Goal: Transaction & Acquisition: Purchase product/service

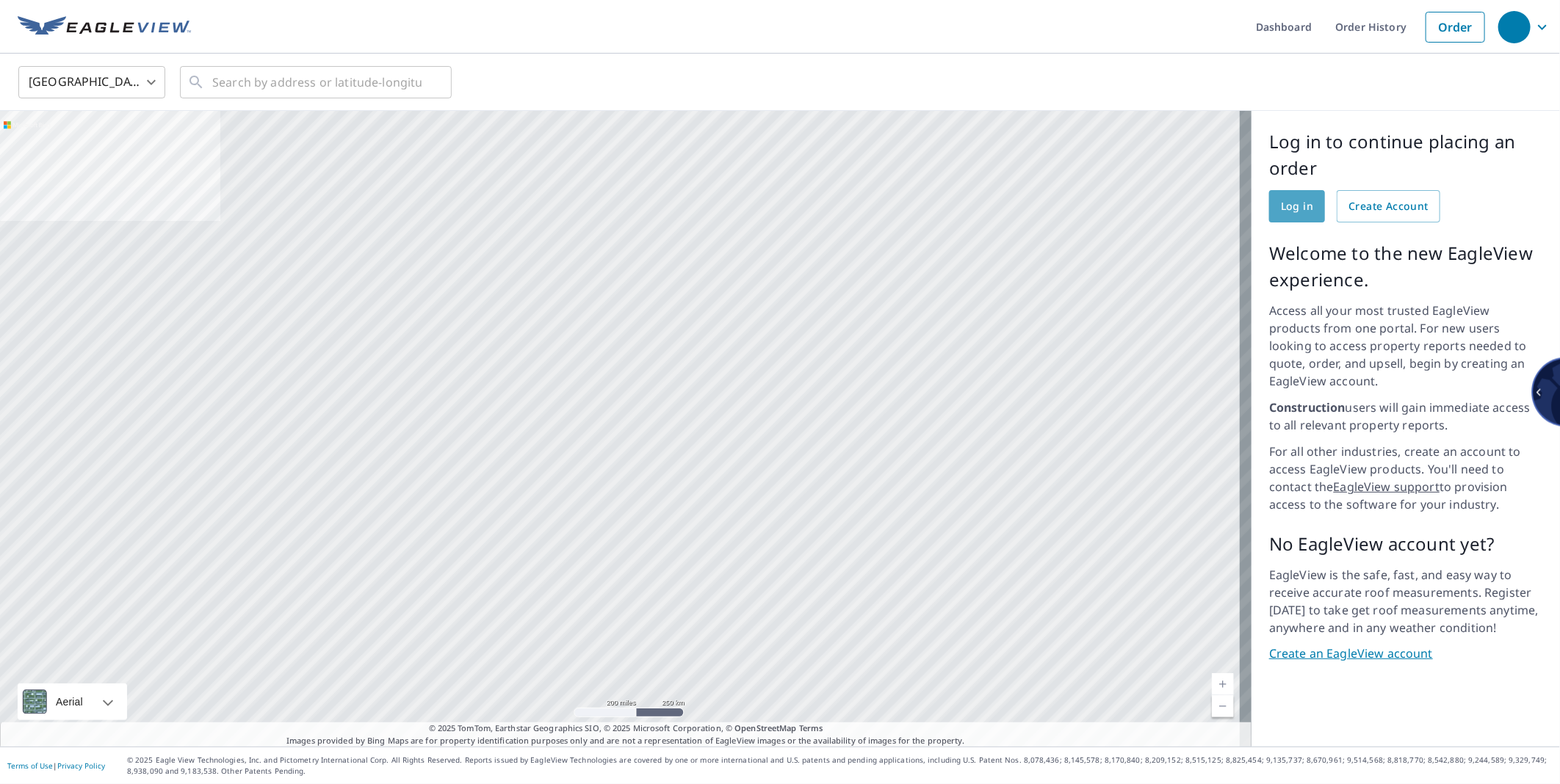
click at [1281, 205] on span "Log in" at bounding box center [1297, 206] width 32 height 19
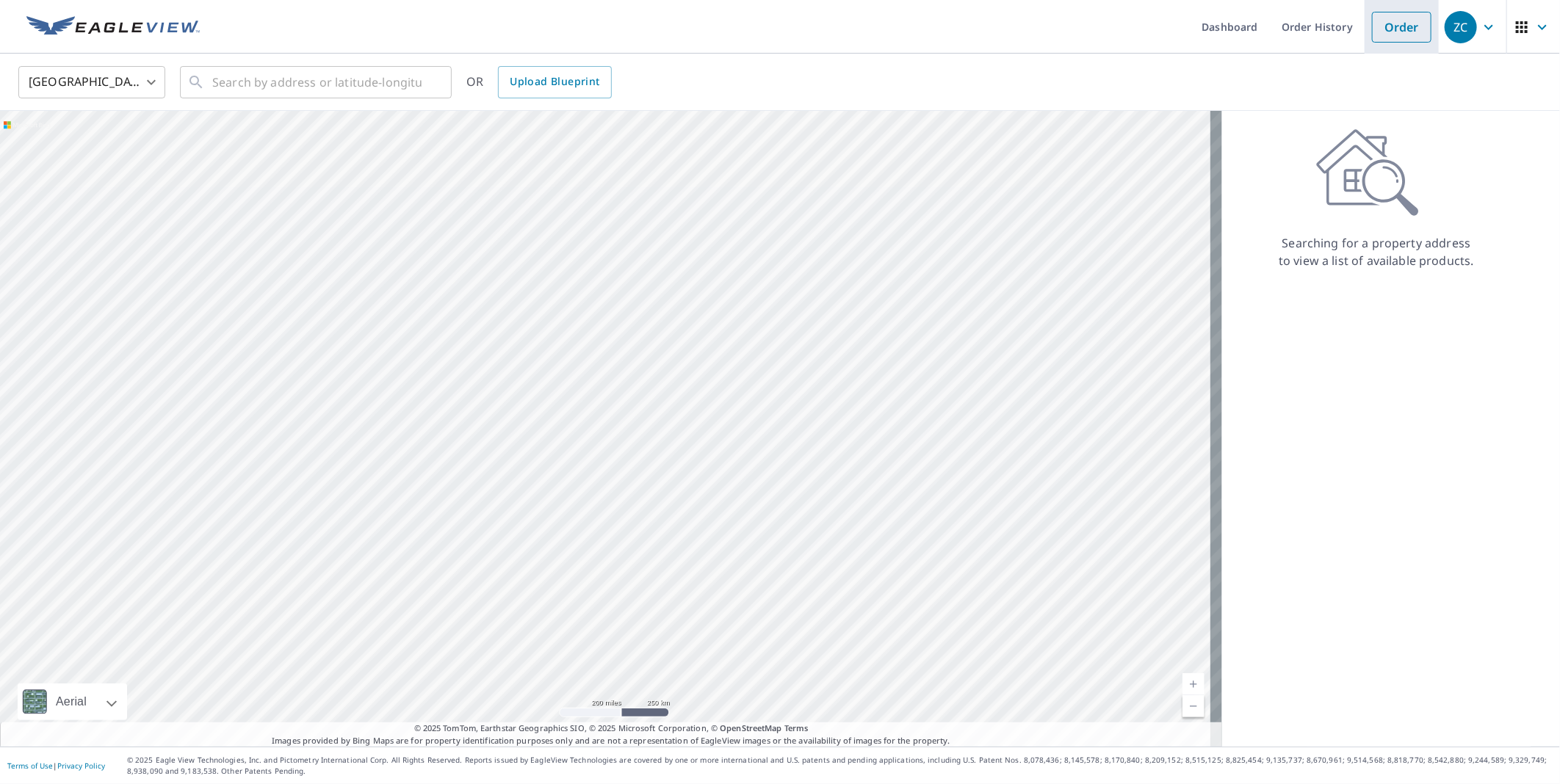
click at [1381, 33] on link "Order" at bounding box center [1401, 27] width 59 height 31
click at [257, 85] on input "text" at bounding box center [317, 82] width 210 height 41
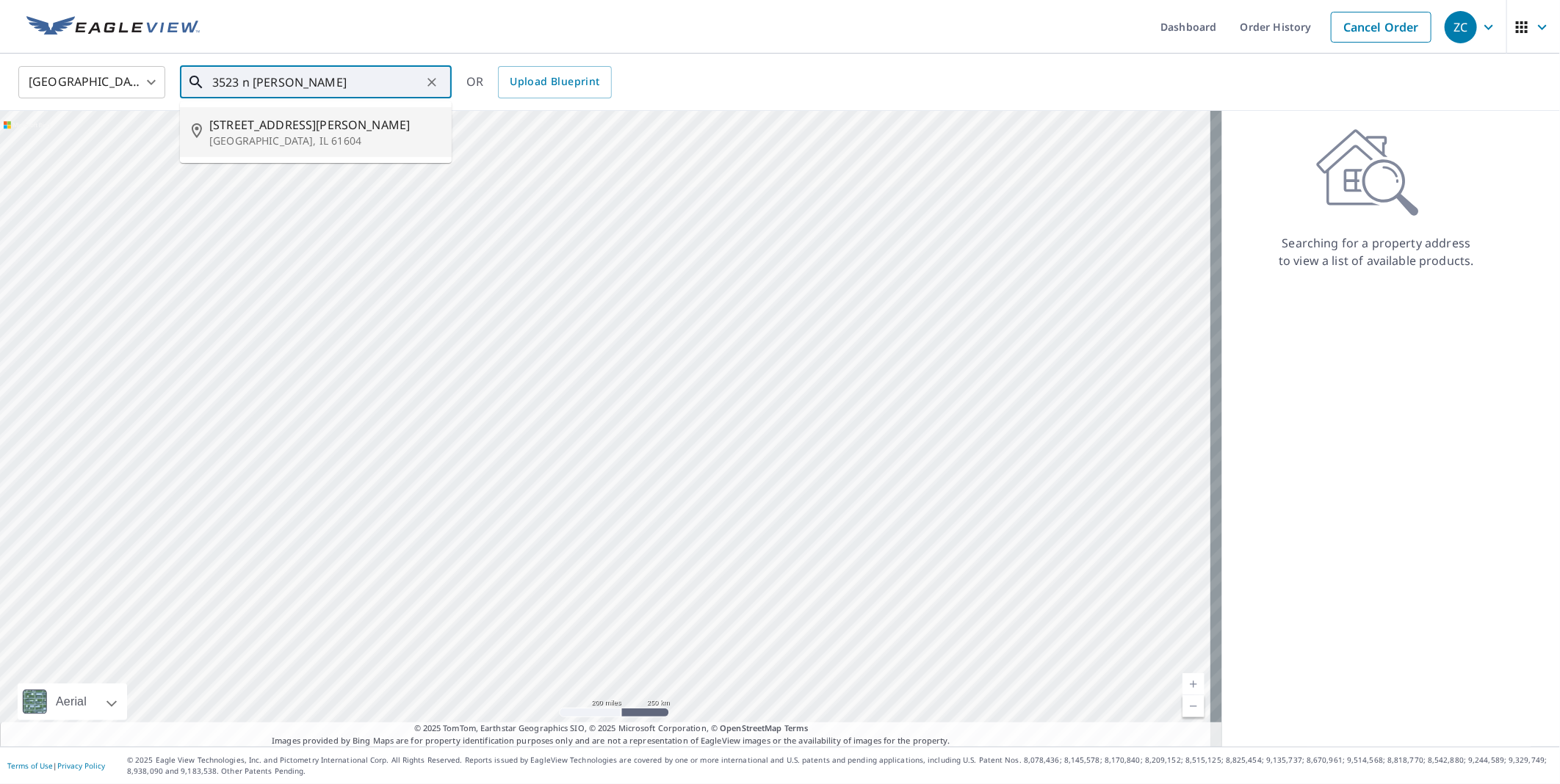
click at [255, 135] on p "[GEOGRAPHIC_DATA], IL 61604" at bounding box center [325, 141] width 231 height 15
type input "[STREET_ADDRESS][PERSON_NAME]"
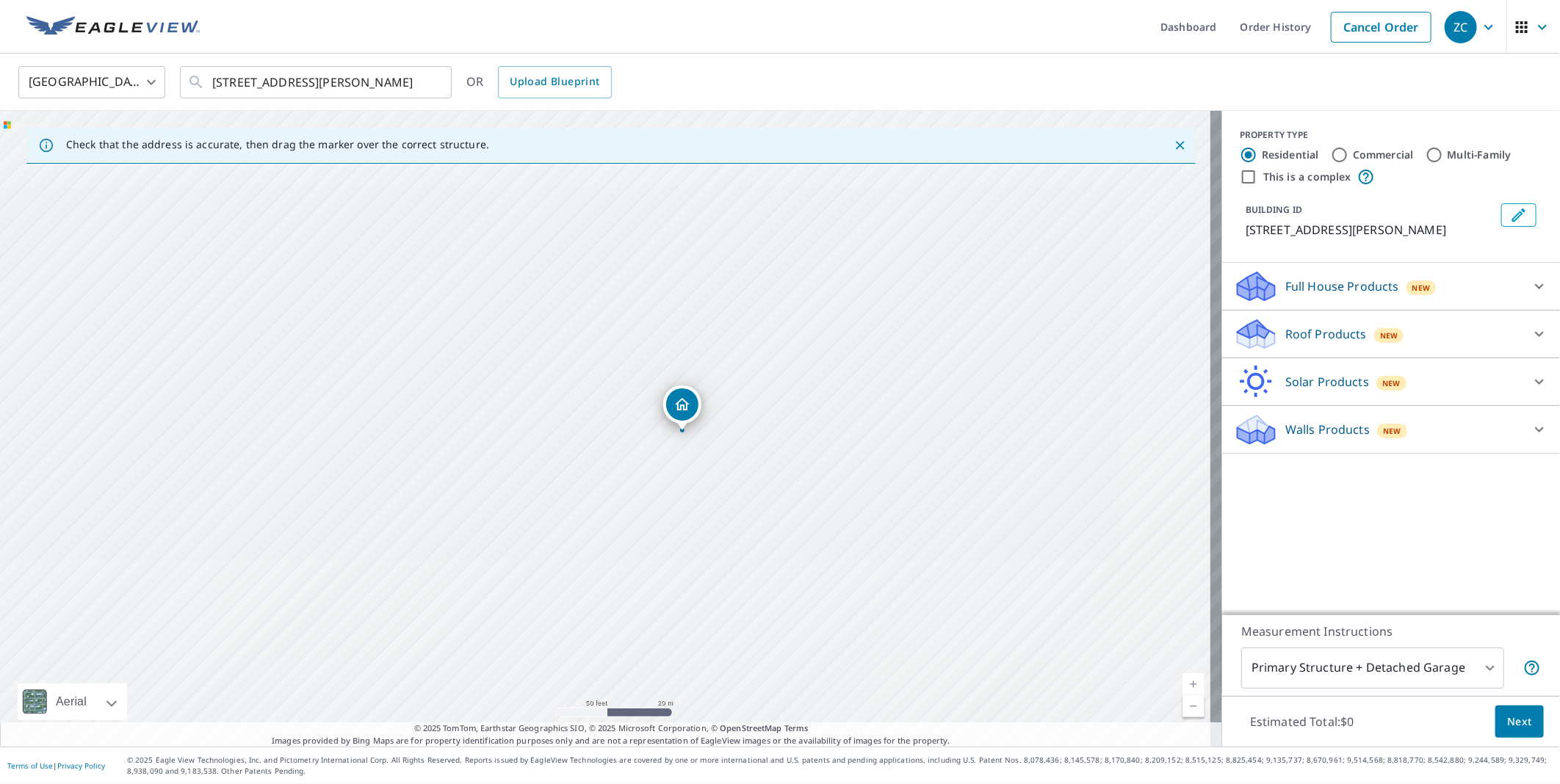
drag, startPoint x: 801, startPoint y: 450, endPoint x: 580, endPoint y: 249, distance: 298.7
click at [580, 249] on div "[STREET_ADDRESS][PERSON_NAME]" at bounding box center [611, 429] width 1222 height 635
click at [1323, 339] on p "Roof Products" at bounding box center [1326, 334] width 81 height 18
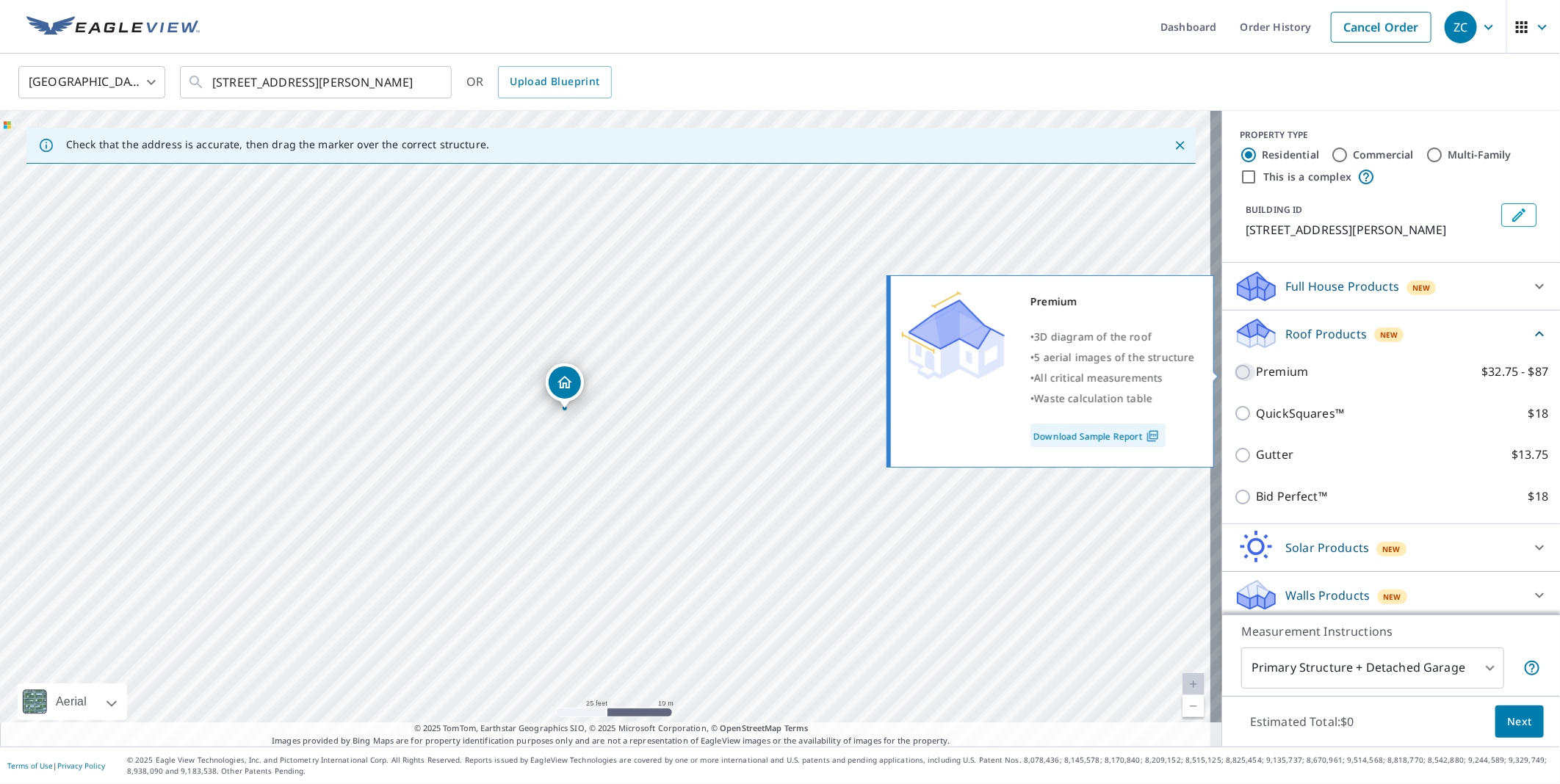
click at [1234, 373] on input "Premium $32.75 - $87" at bounding box center [1244, 373] width 22 height 18
checkbox input "true"
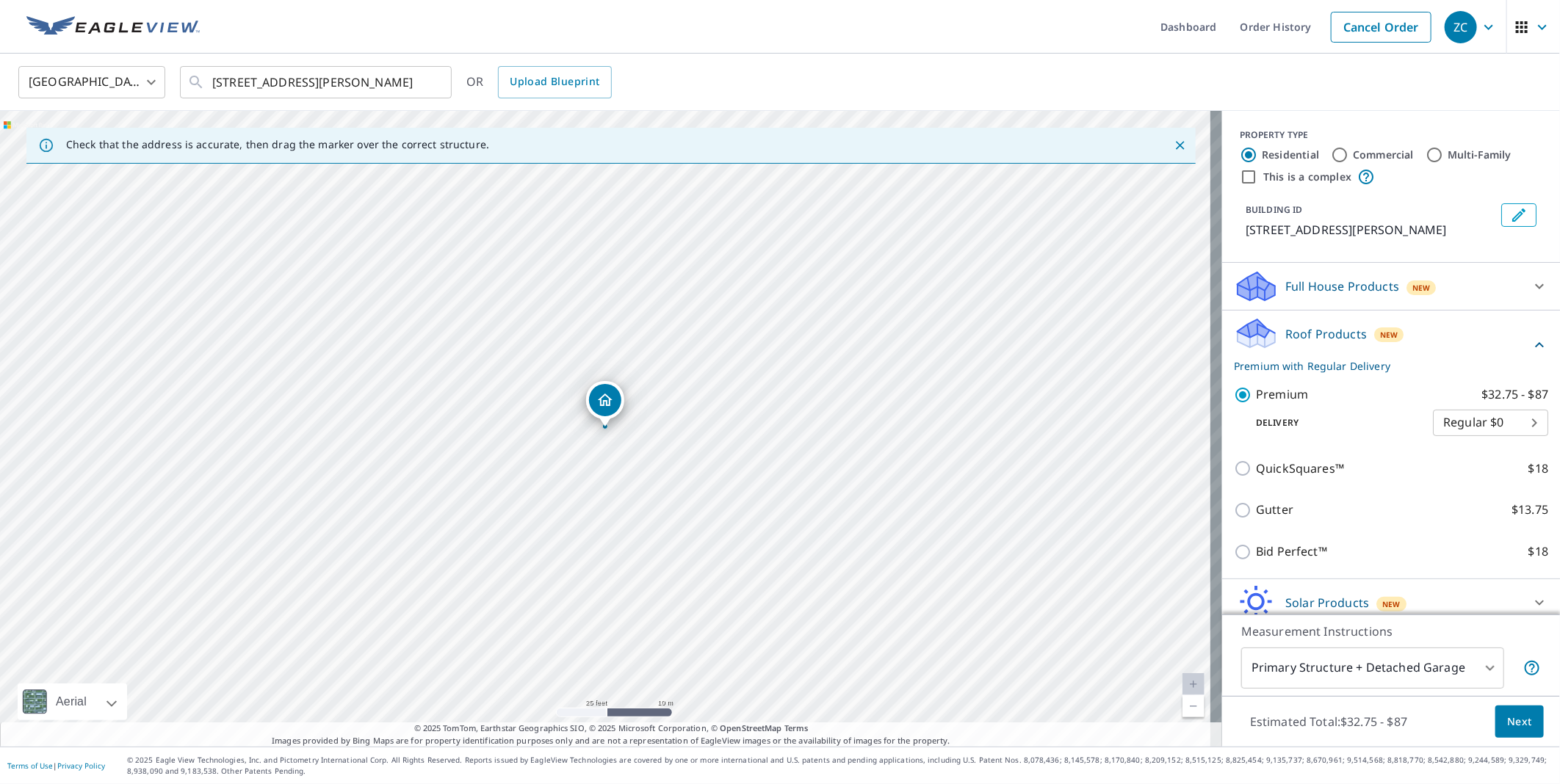
click at [1509, 427] on body "ZC ZC Dashboard Order History Cancel Order ZC [GEOGRAPHIC_DATA] [GEOGRAPHIC_DAT…" at bounding box center [780, 392] width 1560 height 784
click at [1458, 420] on li "Regular $0" at bounding box center [1467, 422] width 115 height 27
click at [1507, 726] on span "Next" at bounding box center [1519, 722] width 25 height 19
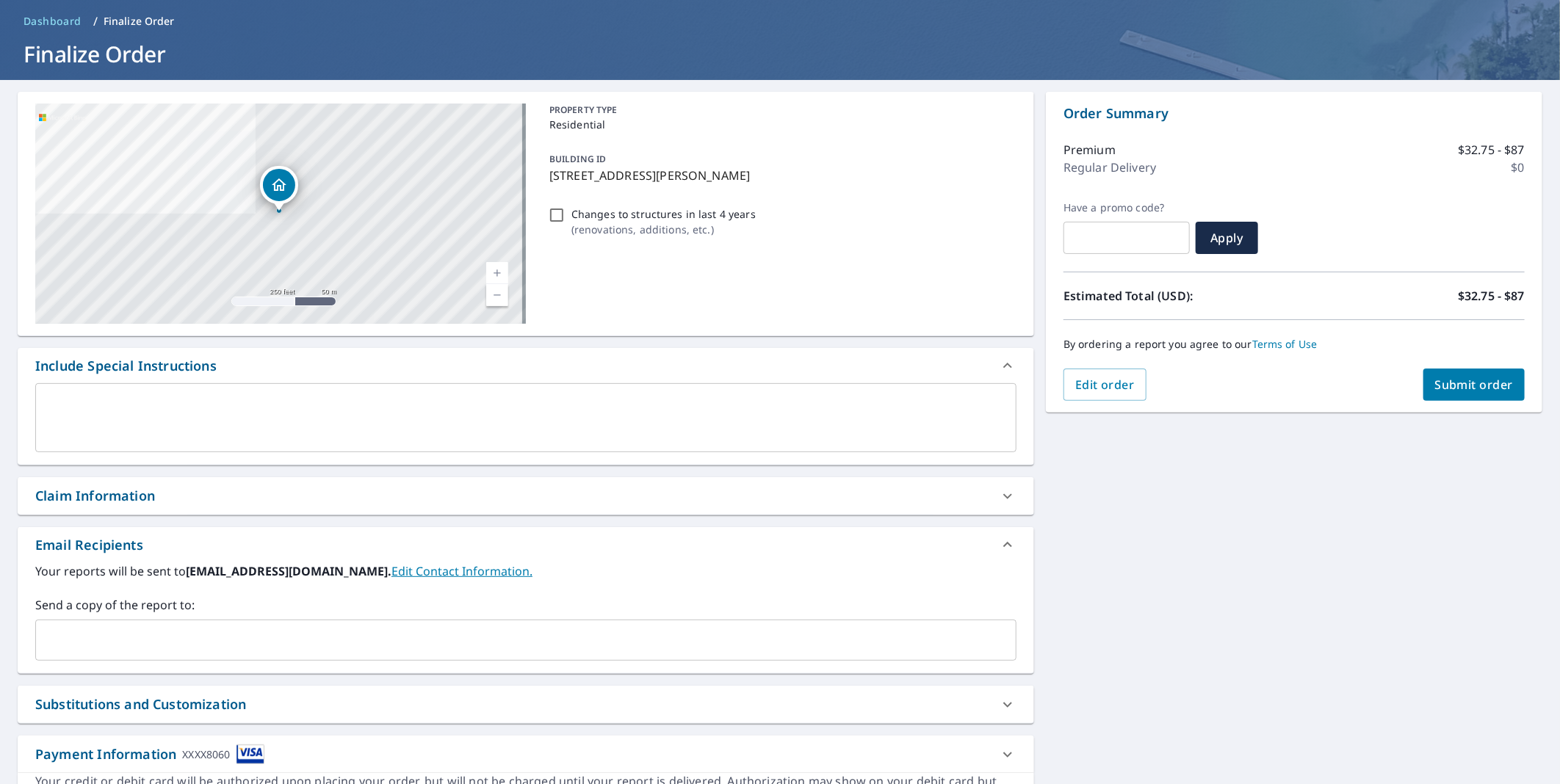
scroll to position [140, 0]
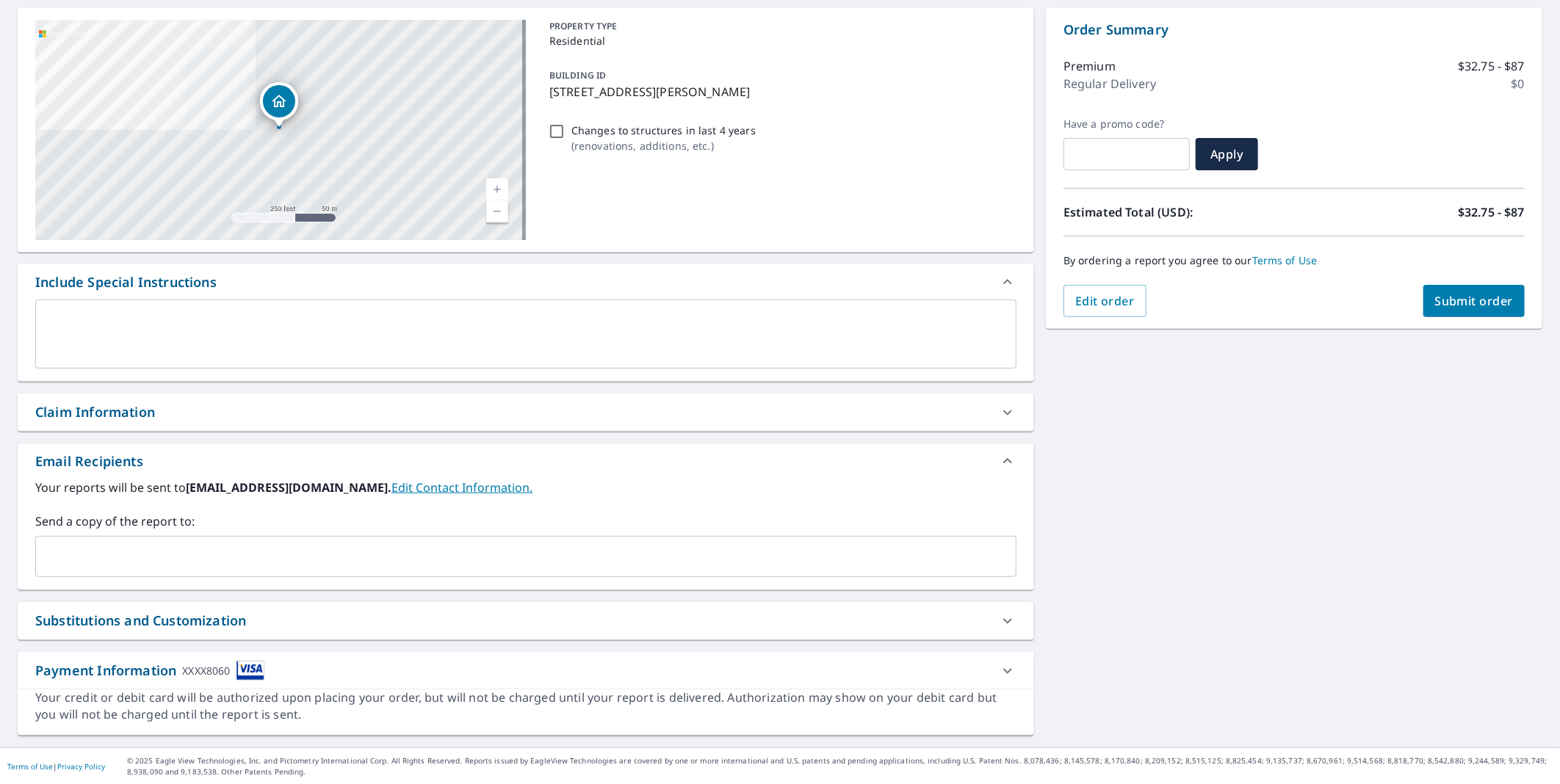
click at [1003, 670] on icon at bounding box center [1007, 670] width 9 height 5
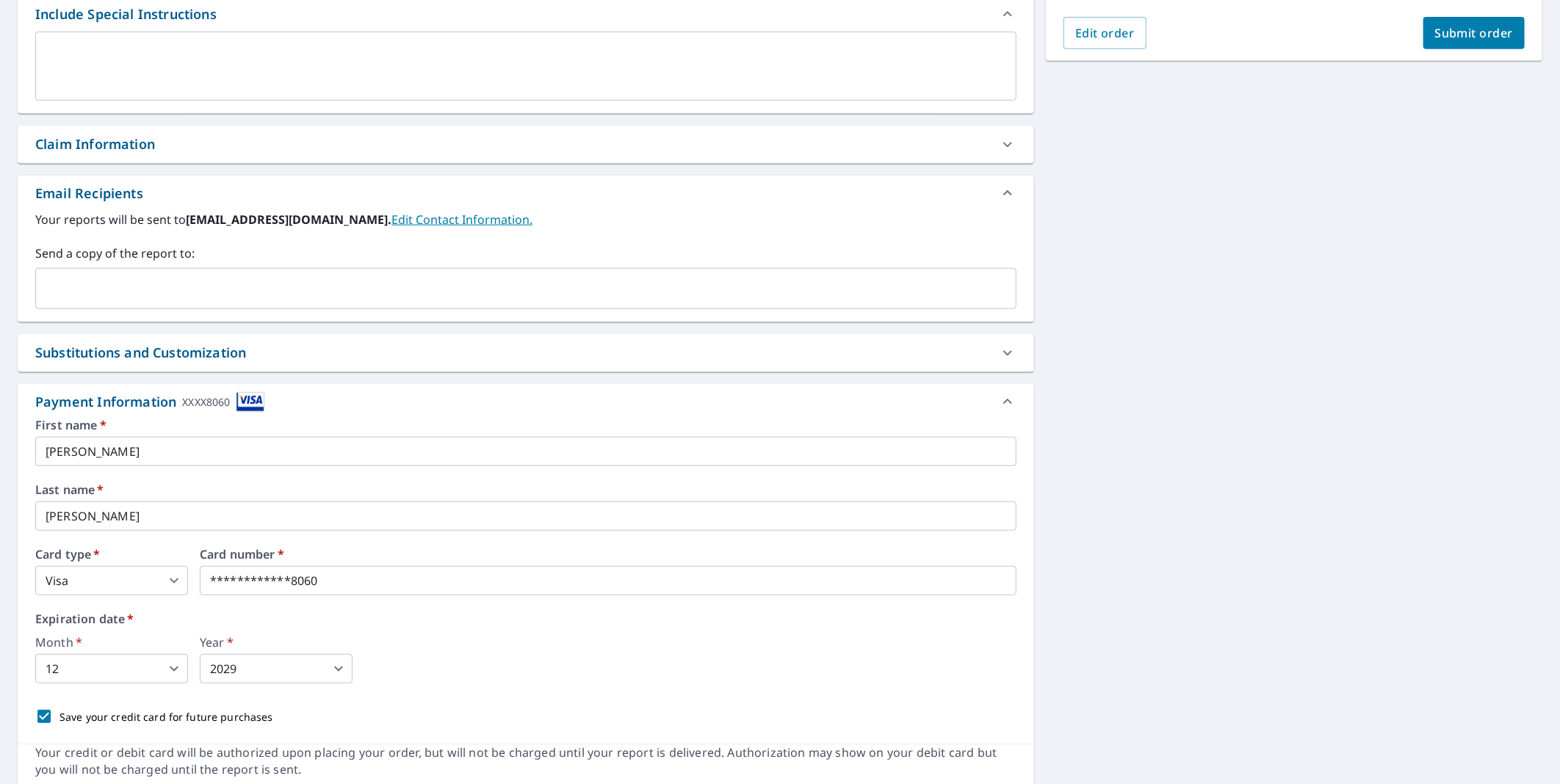
scroll to position [463, 0]
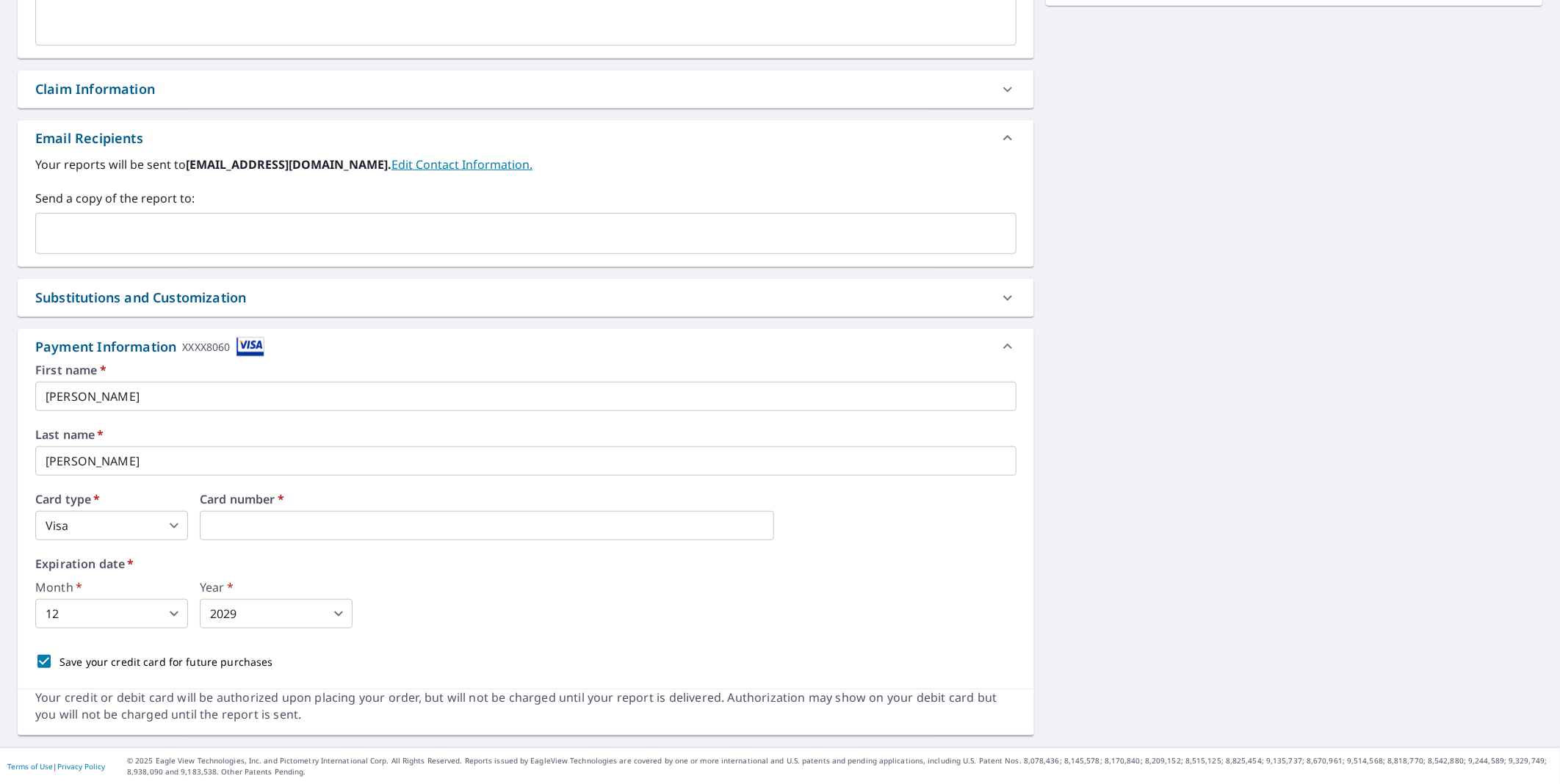
click at [173, 617] on body "ZC ZC Dashboard Order History Cancel Order ZC Dashboard / Finalize Order Finali…" at bounding box center [780, 392] width 1560 height 784
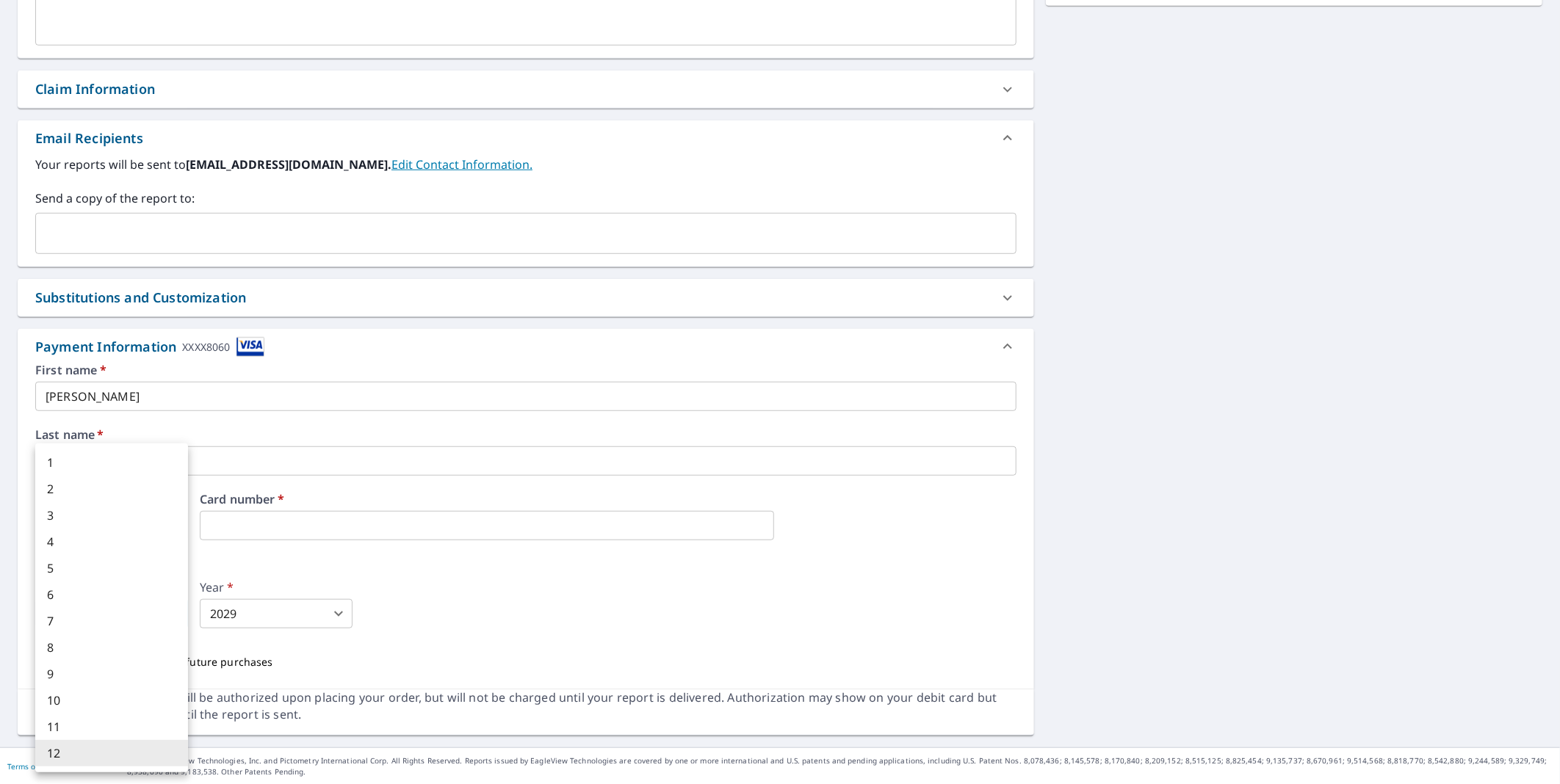
click at [72, 493] on li "2" at bounding box center [111, 489] width 153 height 27
type input "2"
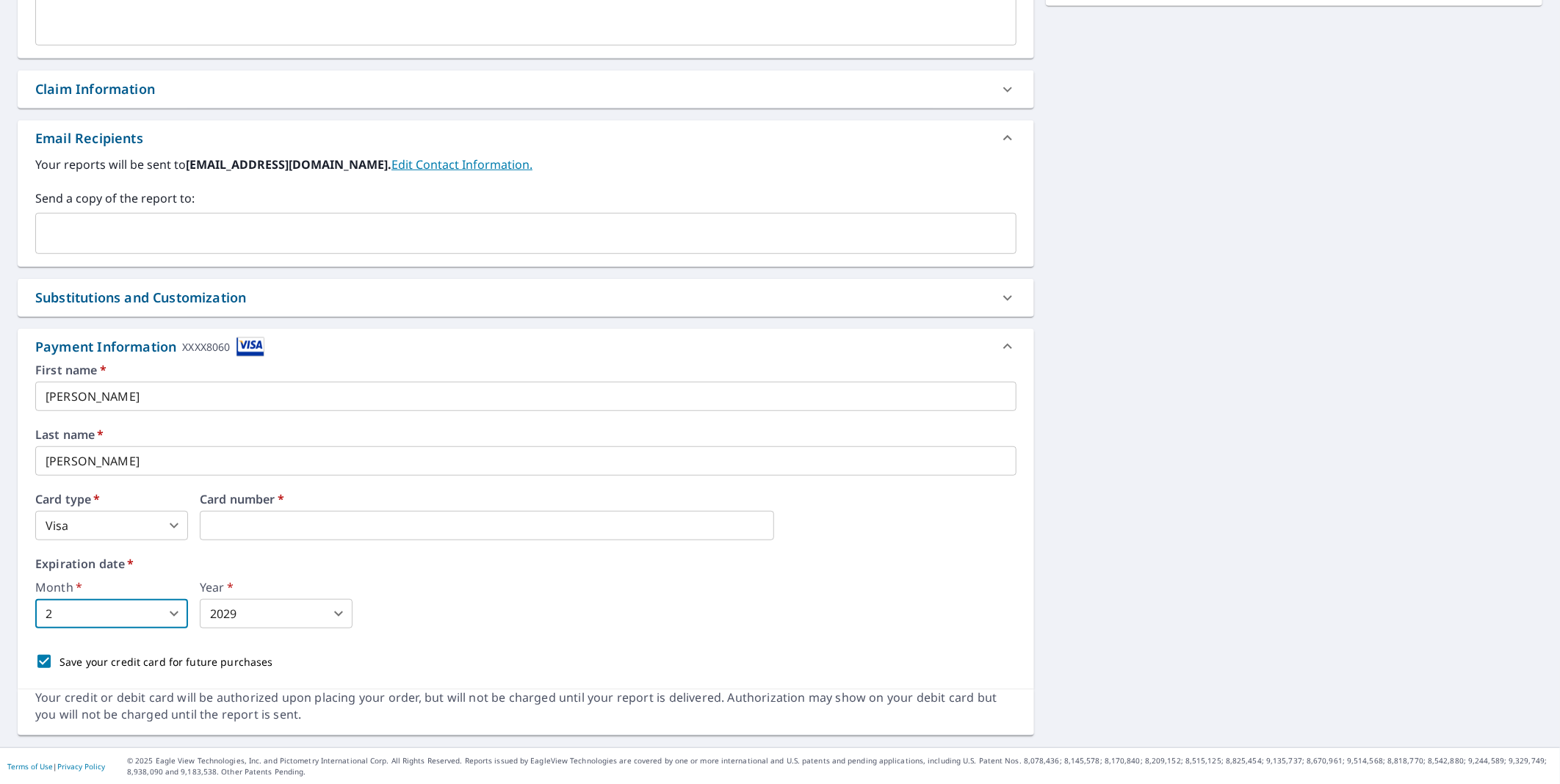
click at [252, 613] on body "ZC ZC Dashboard Order History Cancel Order ZC Dashboard / Finalize Order Finali…" at bounding box center [780, 392] width 1560 height 784
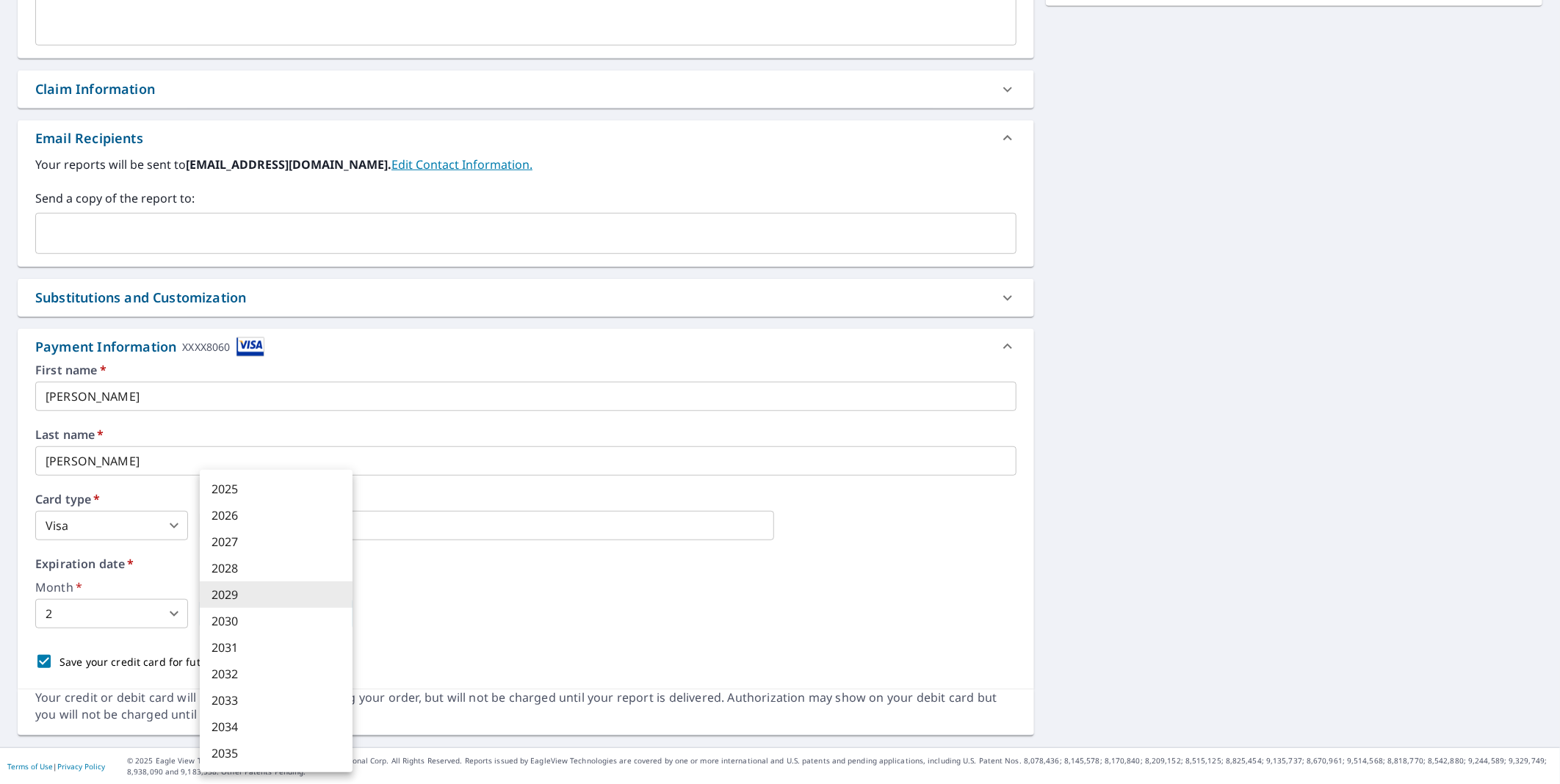
click at [248, 620] on li "2030" at bounding box center [276, 621] width 153 height 27
type input "2030"
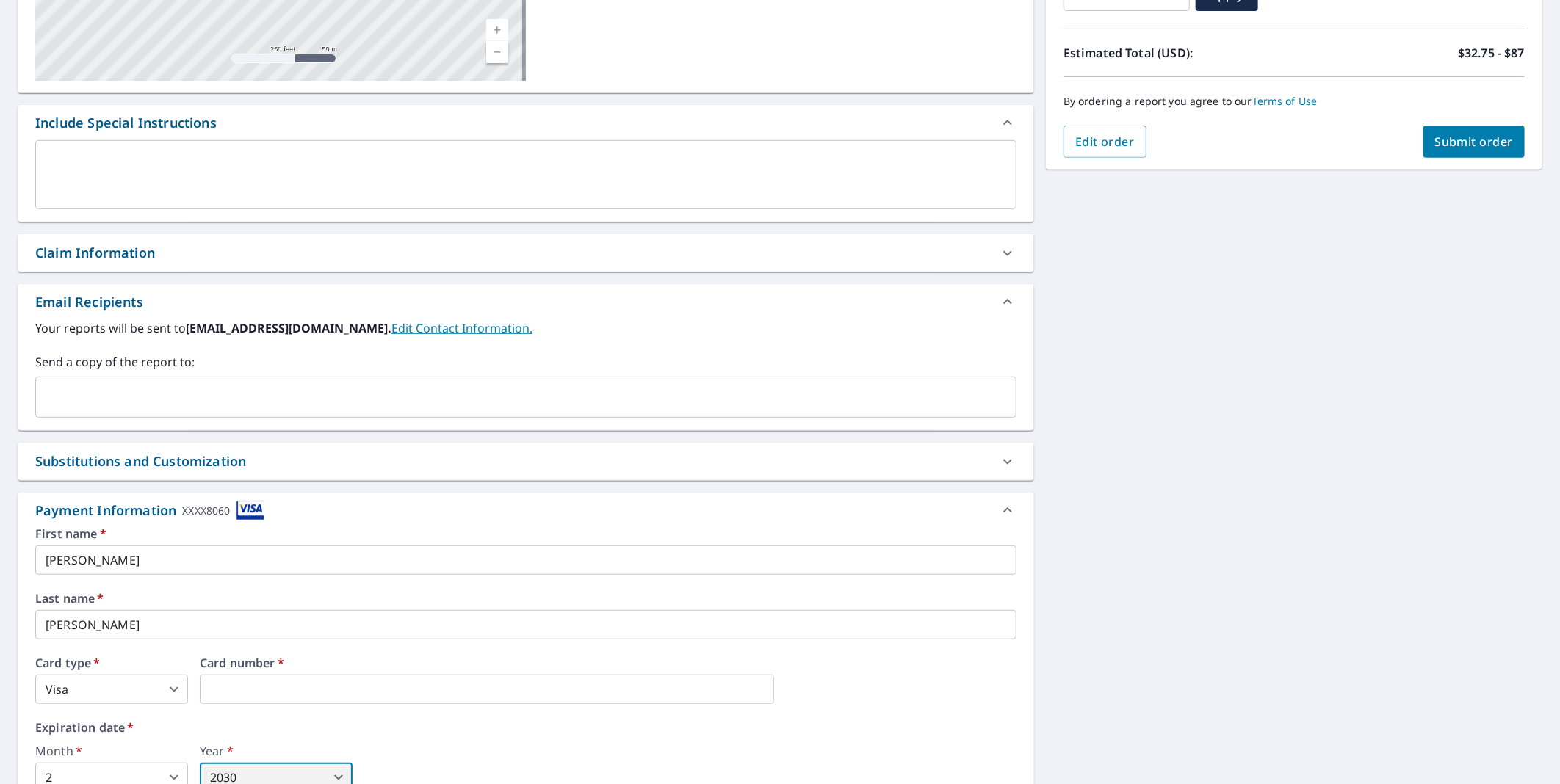
scroll to position [0, 0]
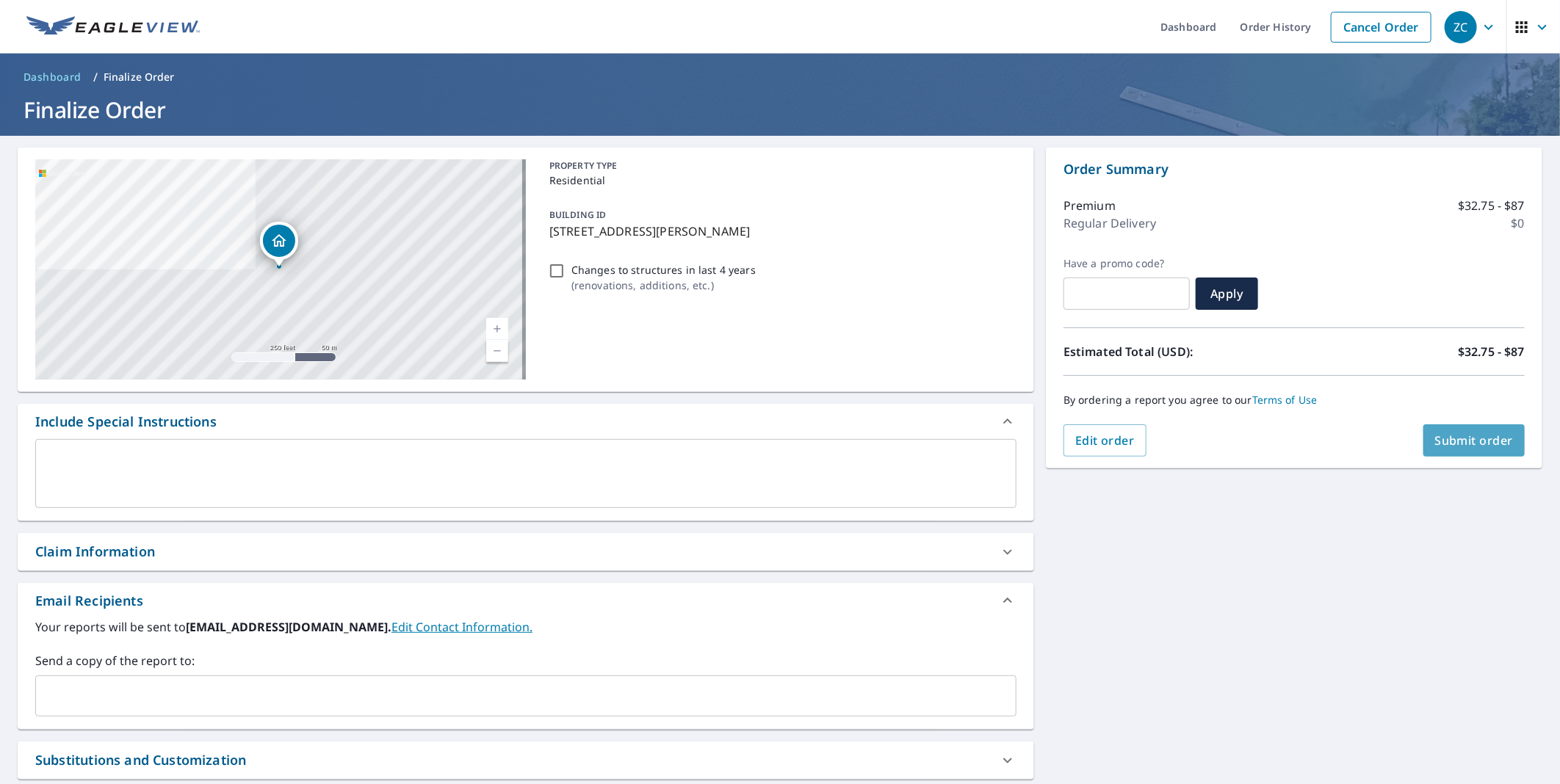
click at [1479, 442] on span "Submit order" at bounding box center [1474, 441] width 79 height 16
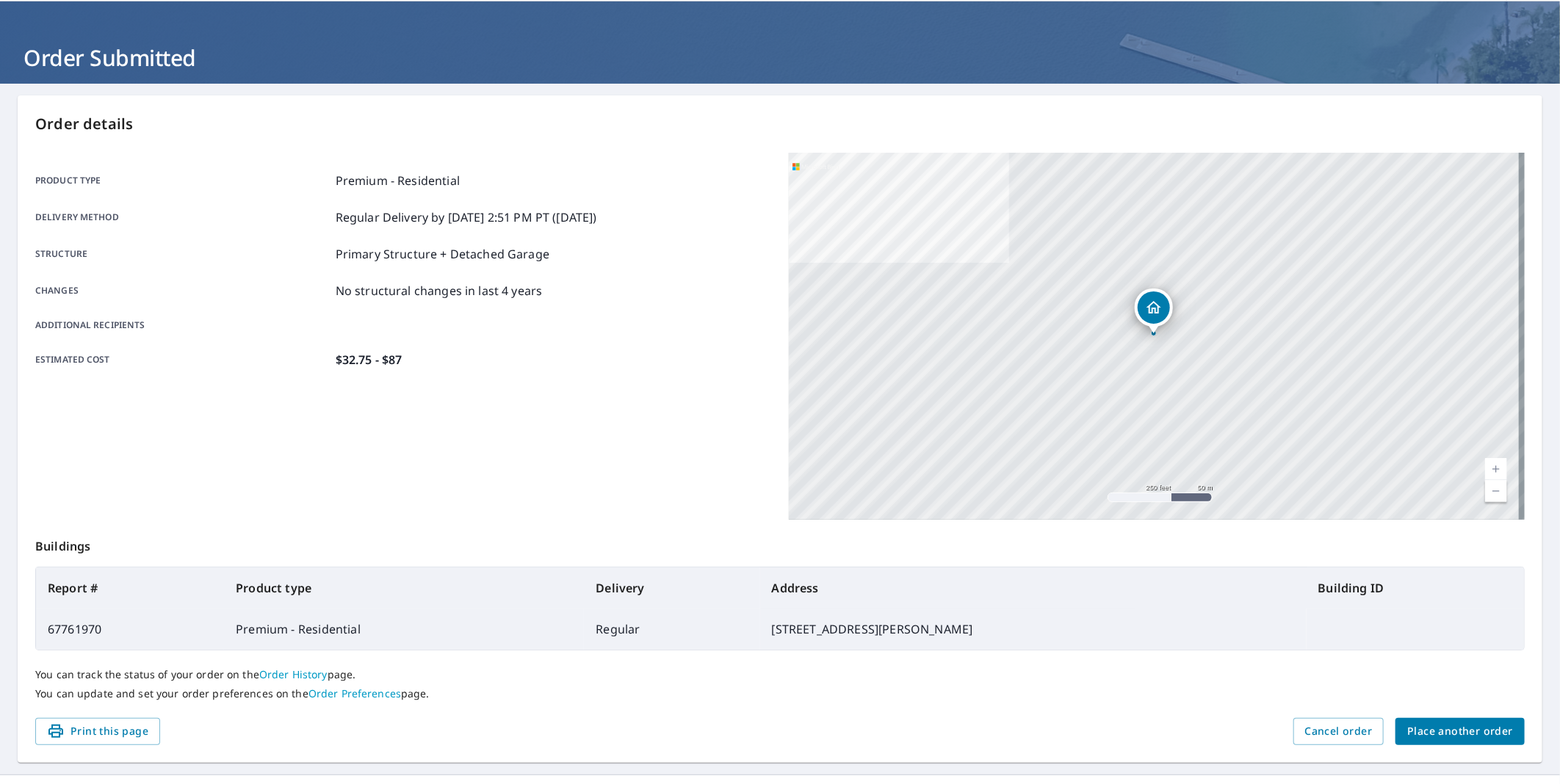
scroll to position [79, 0]
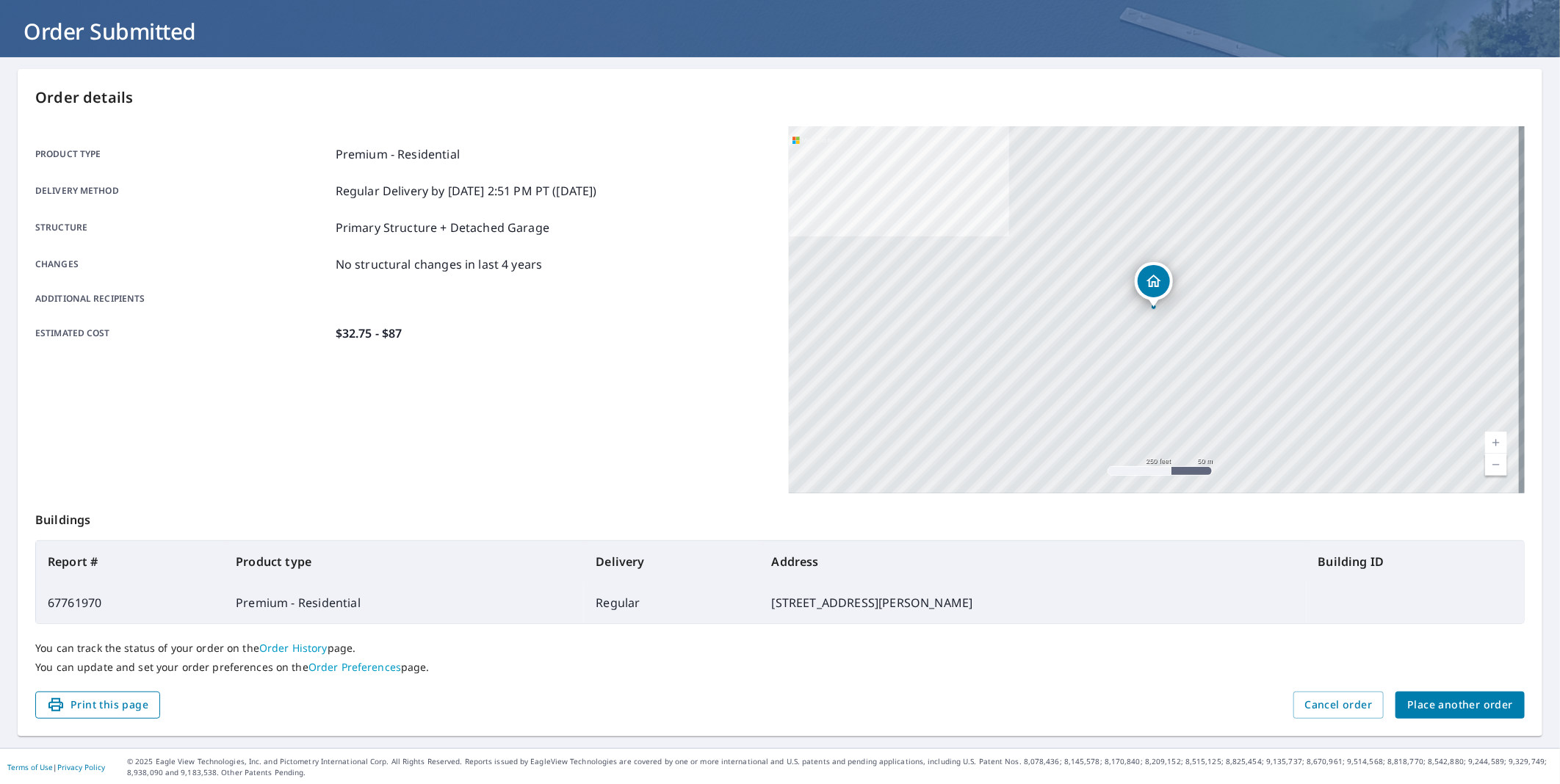
drag, startPoint x: 114, startPoint y: 702, endPoint x: 110, endPoint y: 695, distance: 8.1
click at [114, 702] on span "Print this page" at bounding box center [97, 704] width 102 height 19
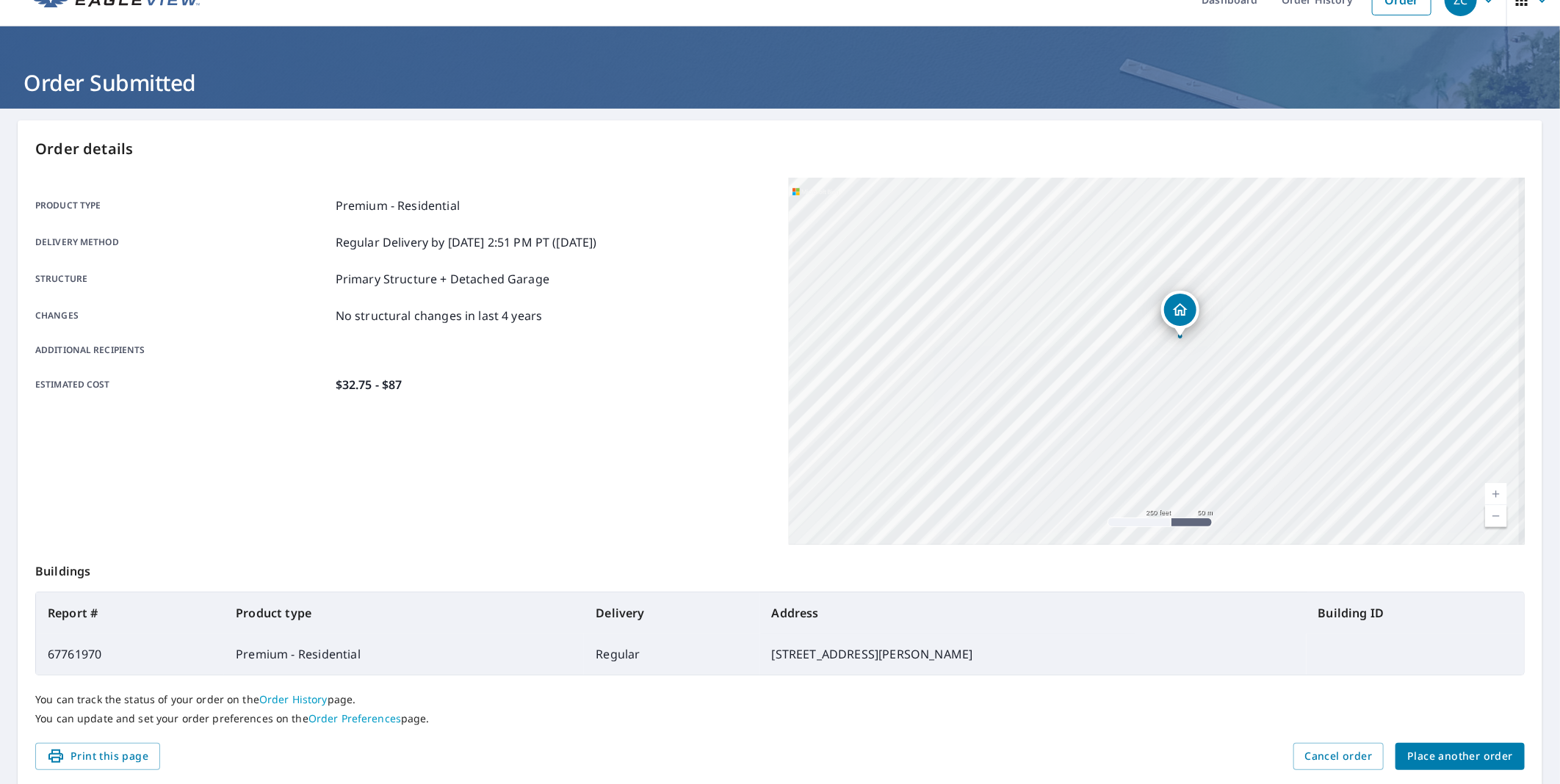
scroll to position [0, 0]
